Goal: Information Seeking & Learning: Learn about a topic

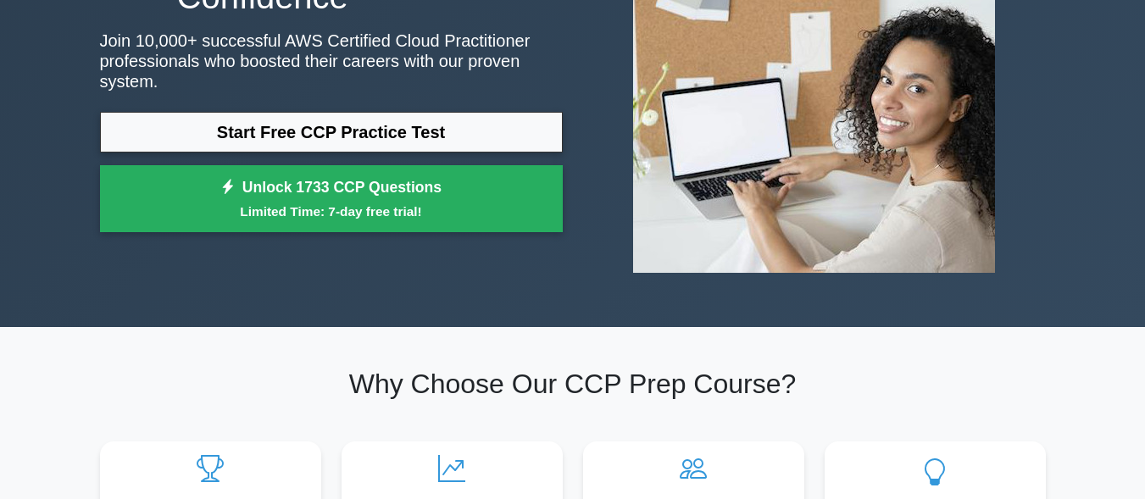
scroll to position [85, 0]
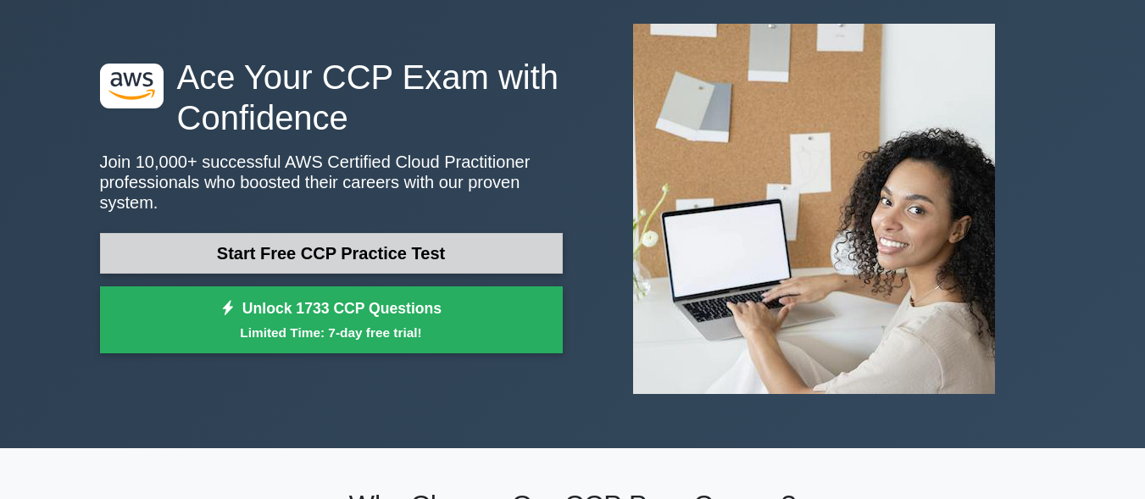
click at [482, 243] on link "Start Free CCP Practice Test" at bounding box center [331, 253] width 463 height 41
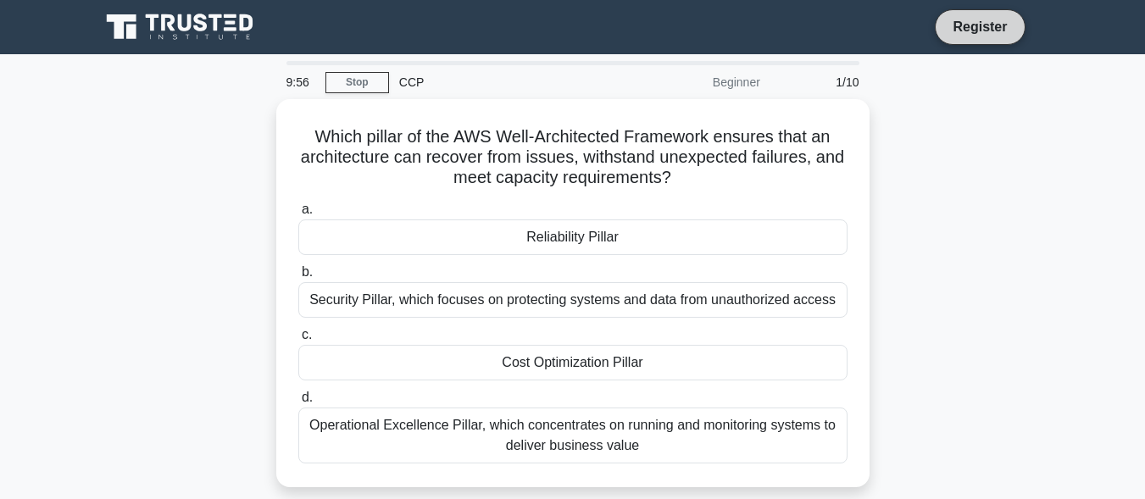
click at [980, 31] on link "Register" at bounding box center [980, 26] width 75 height 21
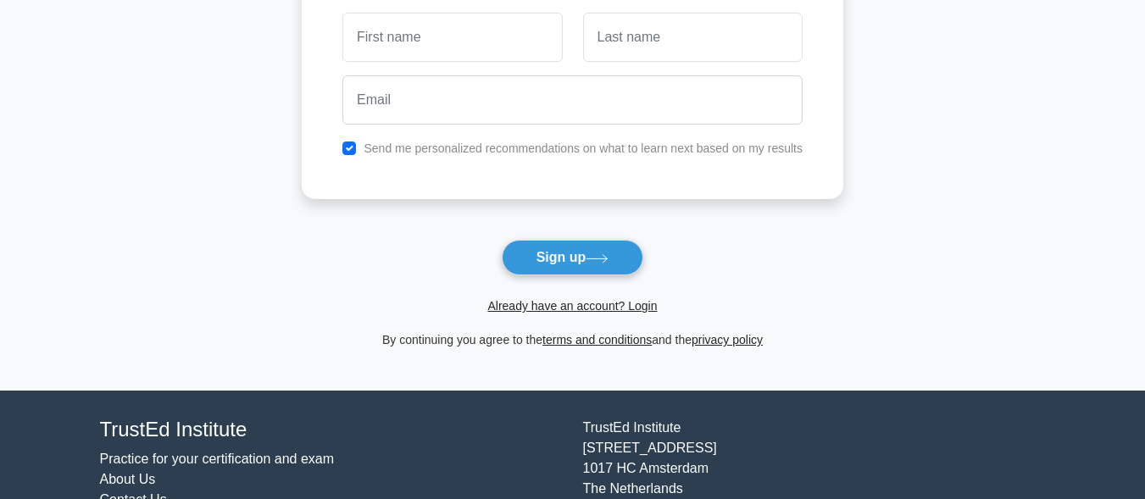
scroll to position [170, 0]
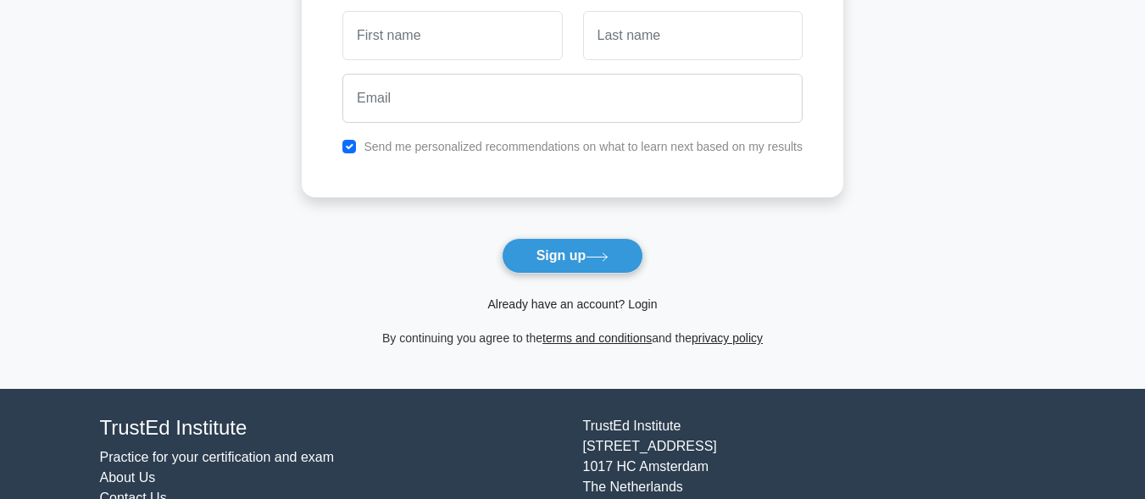
click at [571, 298] on link "Already have an account? Login" at bounding box center [573, 305] width 170 height 14
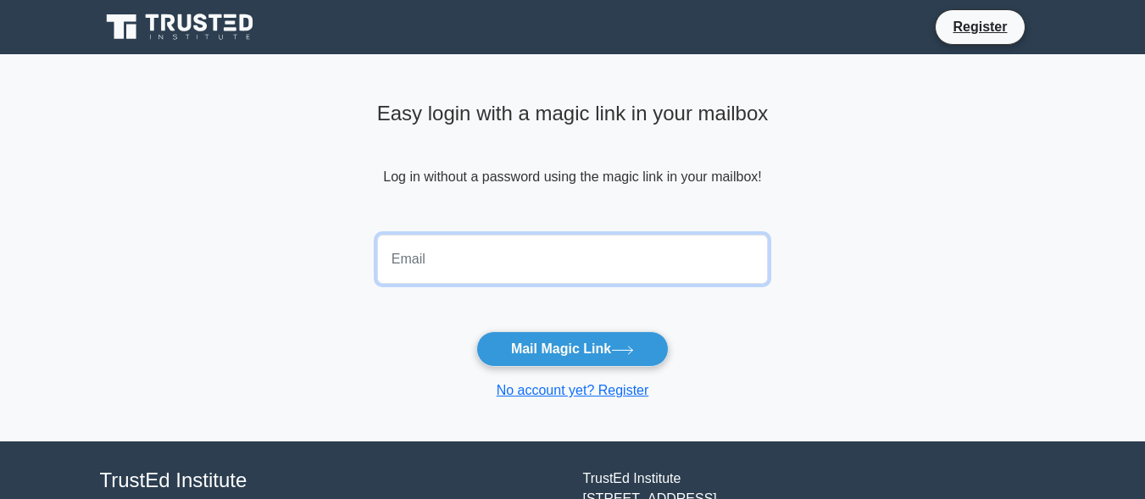
click at [646, 270] on input "email" at bounding box center [573, 259] width 392 height 49
type input "tshego300@gmail.com"
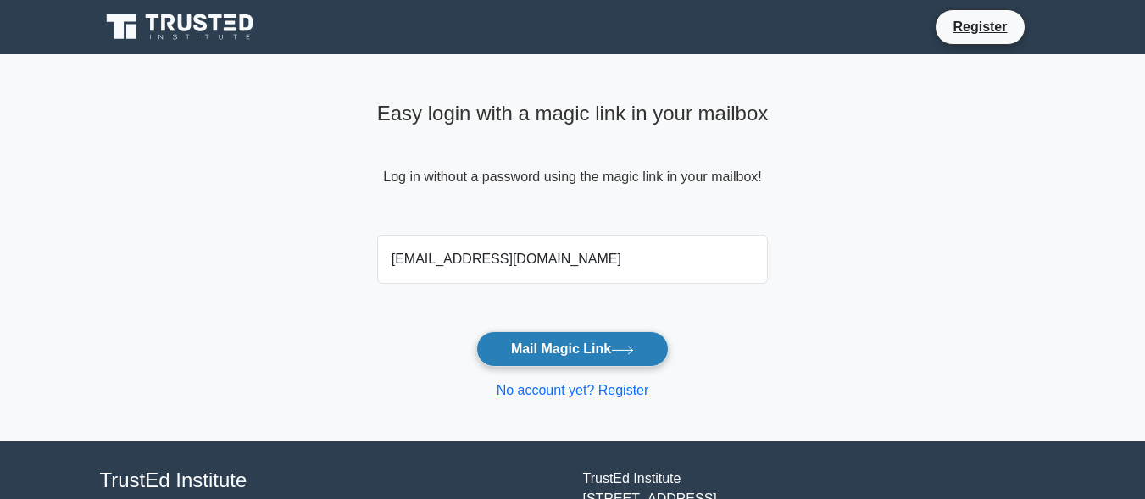
click at [620, 359] on button "Mail Magic Link" at bounding box center [573, 350] width 192 height 36
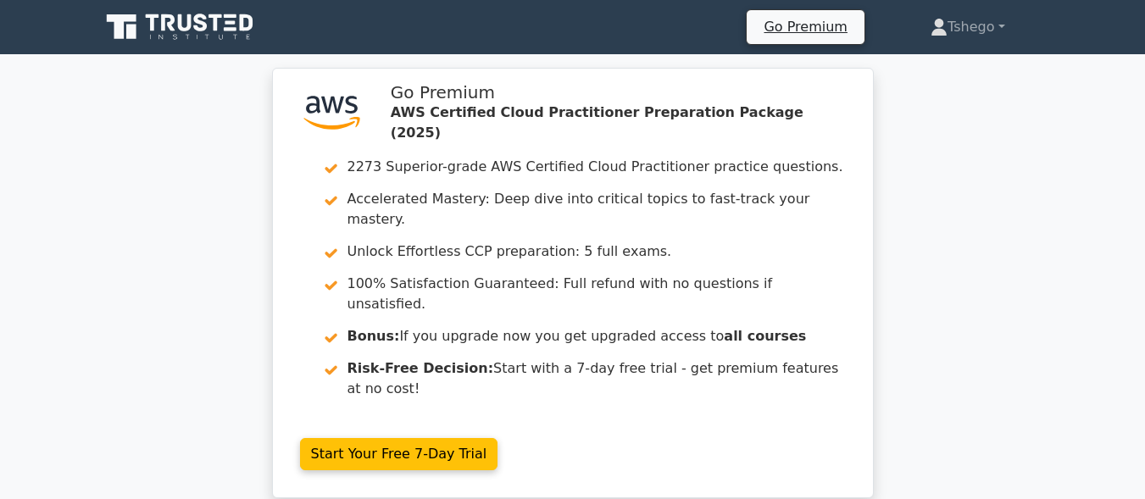
click at [187, 30] on icon at bounding box center [185, 22] width 14 height 17
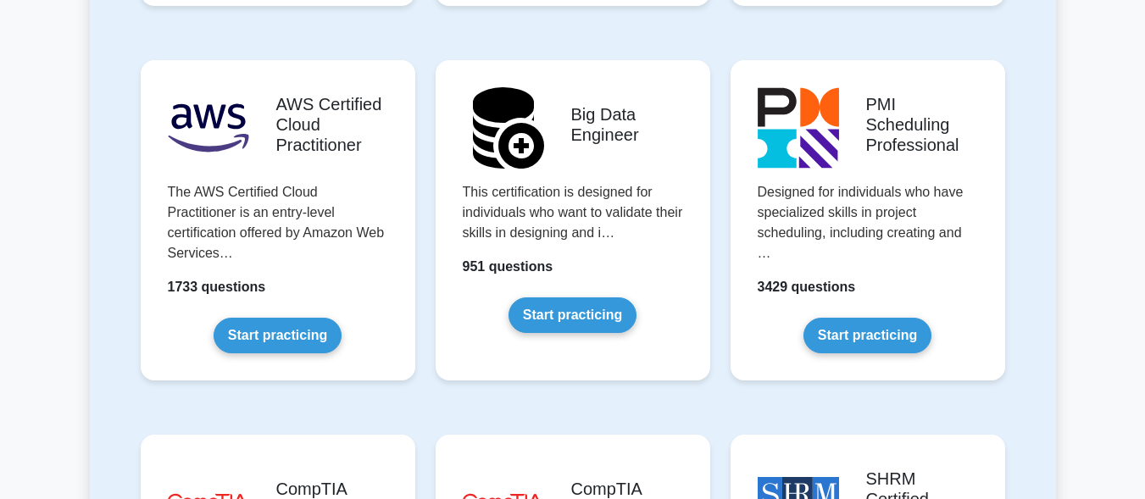
scroll to position [2968, 0]
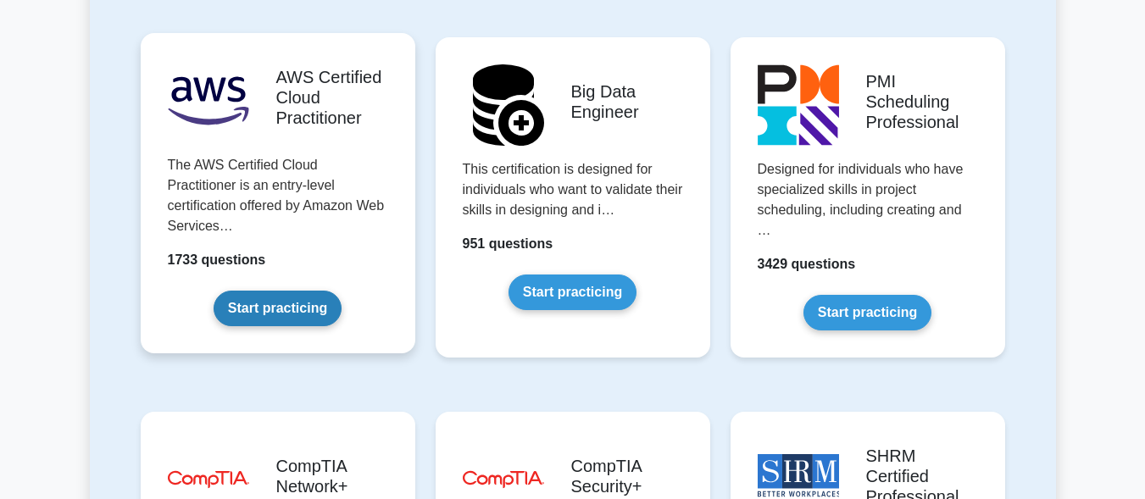
click at [259, 291] on link "Start practicing" at bounding box center [278, 309] width 128 height 36
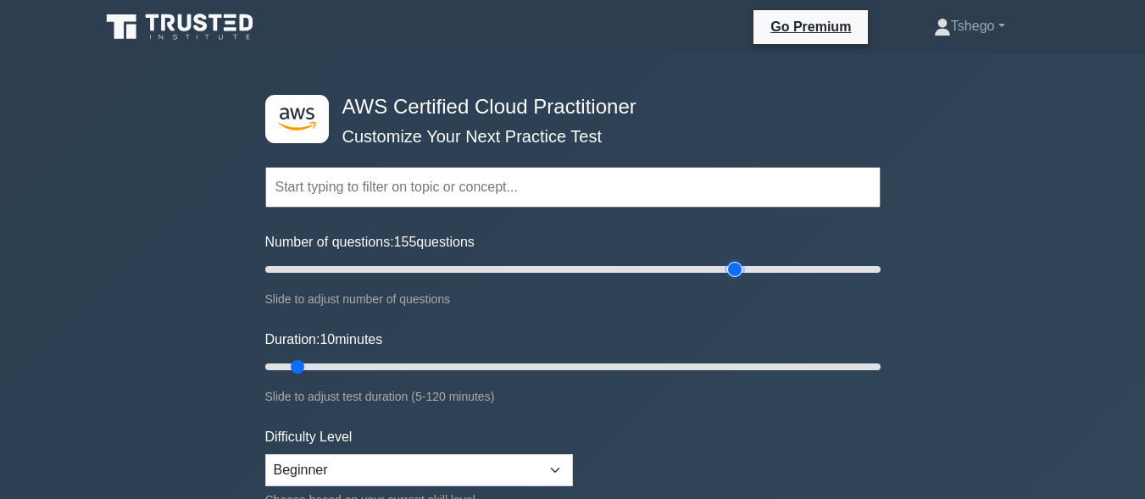
drag, startPoint x: 293, startPoint y: 267, endPoint x: 733, endPoint y: 254, distance: 439.4
click at [738, 259] on input "Number of questions: 155 questions" at bounding box center [573, 269] width 616 height 20
drag, startPoint x: 736, startPoint y: 276, endPoint x: 953, endPoint y: 259, distance: 217.7
type input "200"
click at [881, 259] on input "Number of questions: 200 questions" at bounding box center [573, 269] width 616 height 20
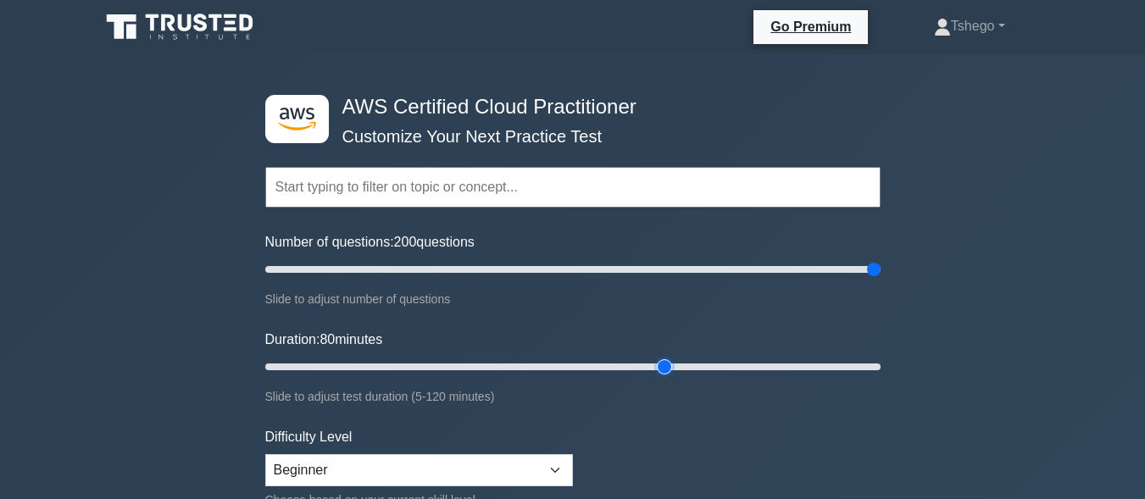
drag, startPoint x: 299, startPoint y: 365, endPoint x: 649, endPoint y: 332, distance: 350.8
click at [657, 357] on input "Duration: 80 minutes" at bounding box center [573, 367] width 616 height 20
drag, startPoint x: 665, startPoint y: 366, endPoint x: 969, endPoint y: 366, distance: 304.4
type input "120"
click at [881, 366] on input "Duration: 120 minutes" at bounding box center [573, 367] width 616 height 20
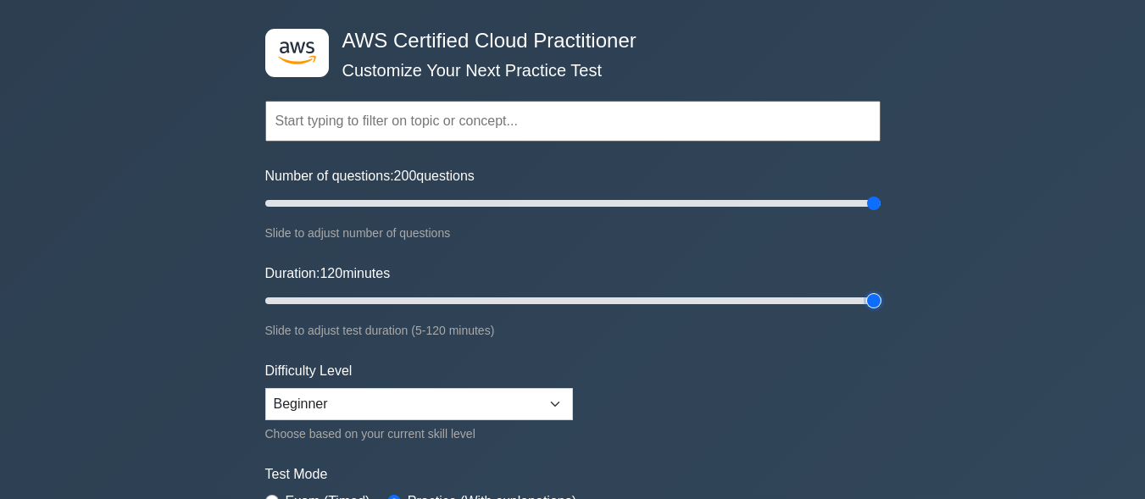
scroll to position [170, 0]
